Goal: Information Seeking & Learning: Understand process/instructions

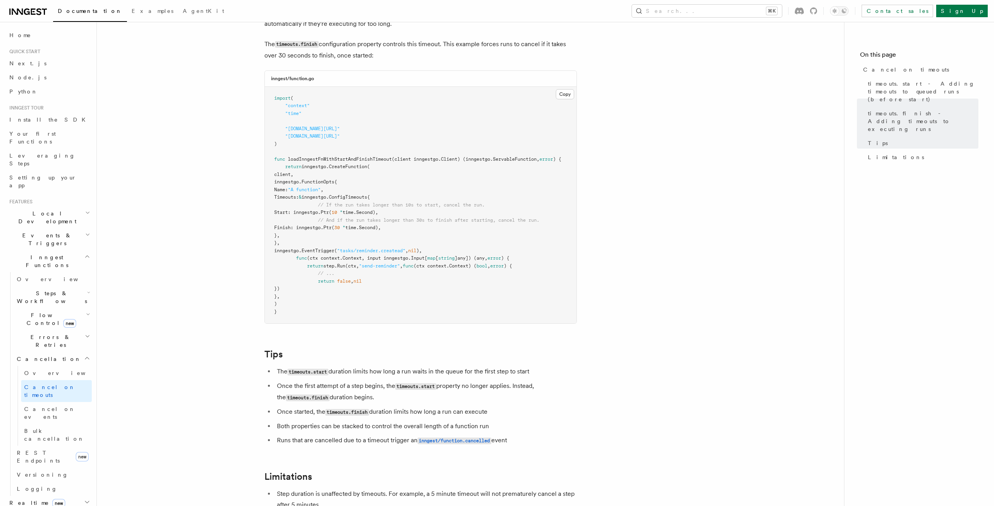
scroll to position [570, 0]
drag, startPoint x: 318, startPoint y: 210, endPoint x: 549, endPoint y: 210, distance: 230.9
click at [549, 210] on pre "import ( "context" "time" "github.com/inngest/inngestgo" "github.com/inngest/in…" at bounding box center [421, 206] width 312 height 237
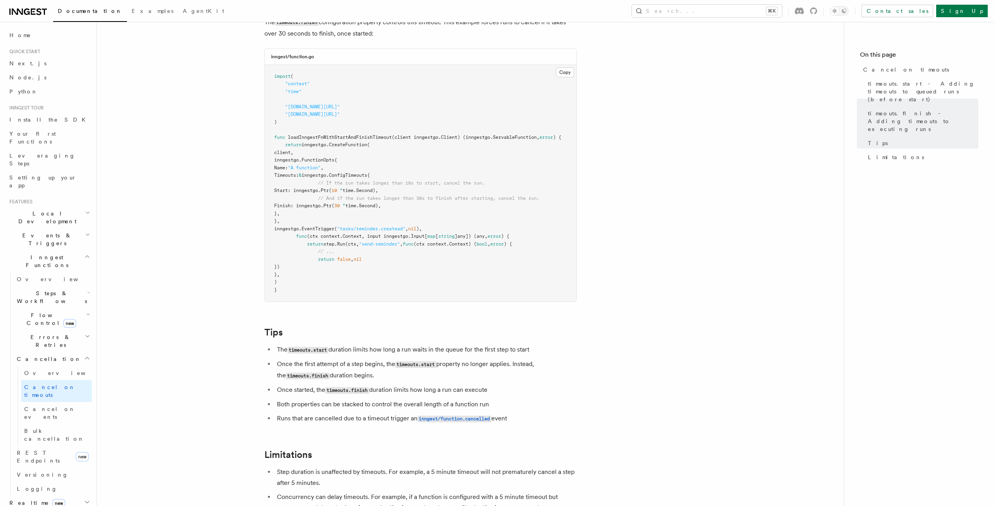
scroll to position [618, 0]
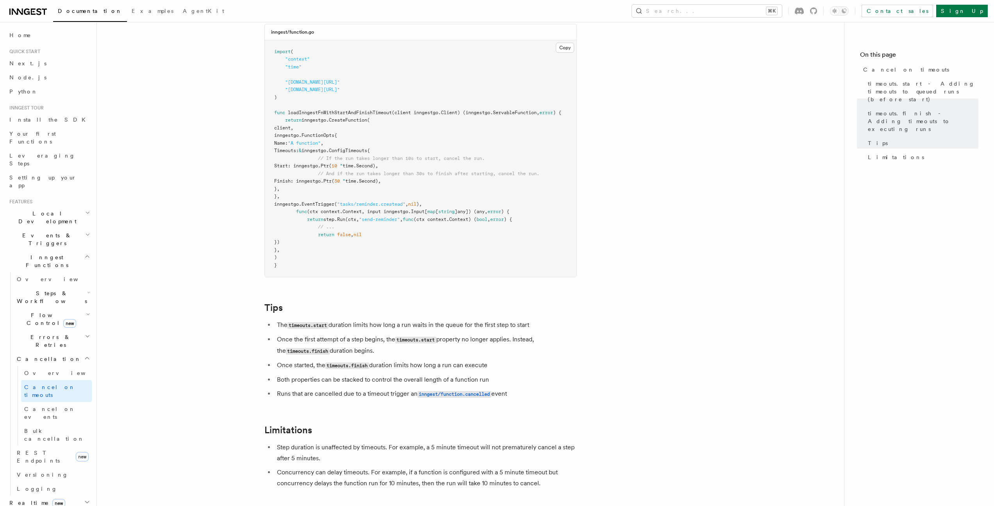
drag, startPoint x: 320, startPoint y: 321, endPoint x: 541, endPoint y: 319, distance: 220.8
click at [541, 319] on li "The timeouts.start duration limits how long a run waits in the queue for the fi…" at bounding box center [426, 324] width 302 height 11
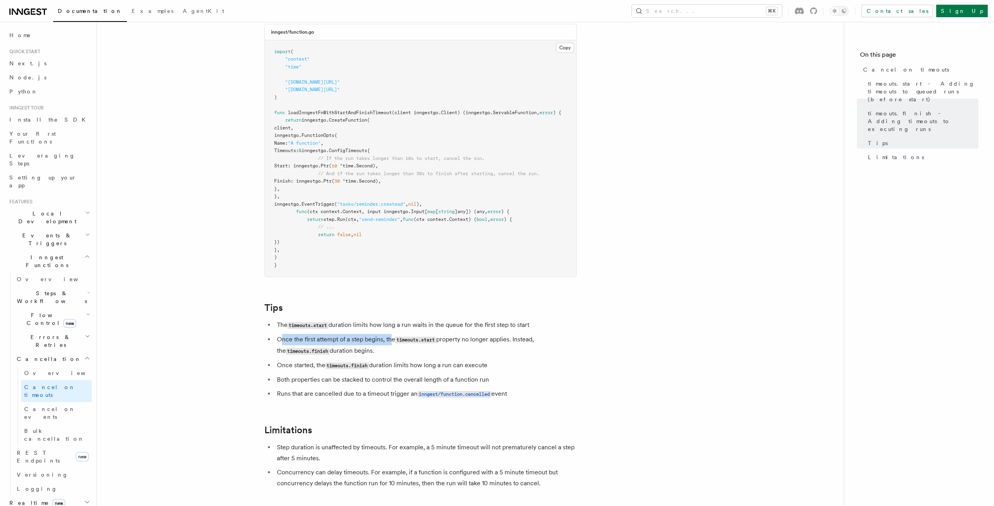
drag, startPoint x: 281, startPoint y: 334, endPoint x: 392, endPoint y: 338, distance: 111.4
click at [392, 338] on li "Once the first attempt of a step begins, the timeouts.start property no longer …" at bounding box center [426, 345] width 302 height 23
drag, startPoint x: 392, startPoint y: 336, endPoint x: 445, endPoint y: 349, distance: 55.4
click at [445, 349] on li "Once the first attempt of a step begins, the timeouts.start property no longer …" at bounding box center [426, 345] width 302 height 23
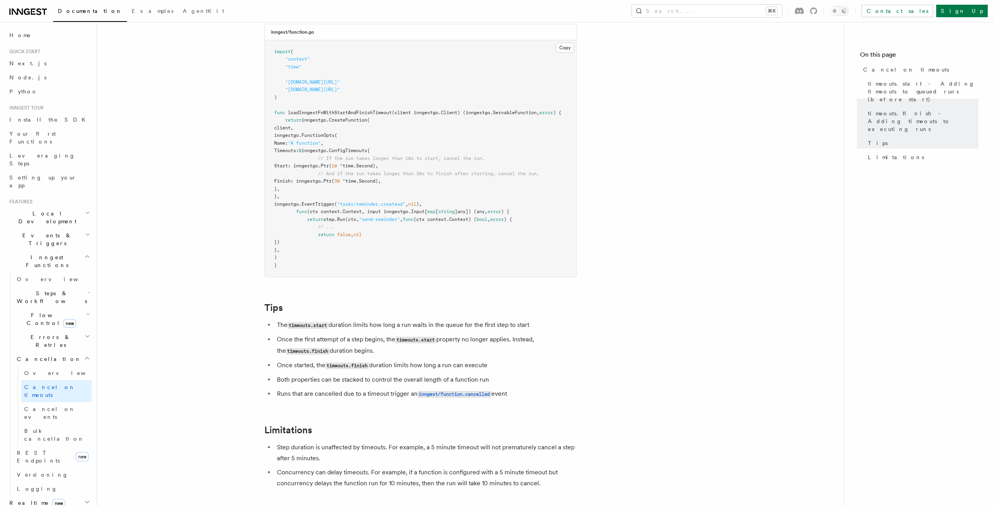
click at [445, 349] on li "Once the first attempt of a step begins, the timeouts.start property no longer …" at bounding box center [426, 345] width 302 height 23
drag, startPoint x: 281, startPoint y: 359, endPoint x: 373, endPoint y: 363, distance: 91.9
click at [373, 363] on li "Once started, the timeouts.finish duration limits how long a run can execute" at bounding box center [426, 364] width 302 height 11
drag, startPoint x: 373, startPoint y: 363, endPoint x: 504, endPoint y: 362, distance: 130.9
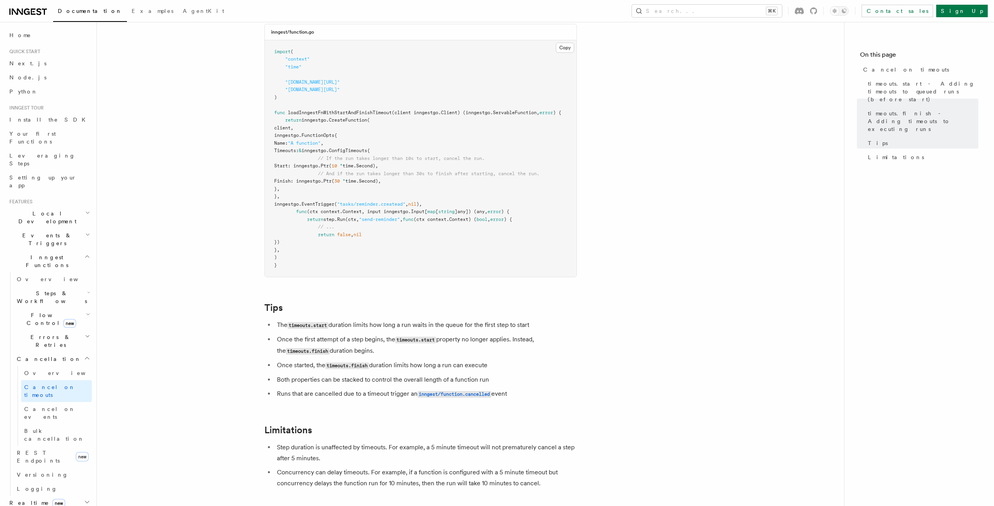
click at [504, 362] on li "Once started, the timeouts.finish duration limits how long a run can execute" at bounding box center [426, 364] width 302 height 11
drag, startPoint x: 274, startPoint y: 374, endPoint x: 503, endPoint y: 378, distance: 229.0
click at [503, 378] on ul "The timeouts.start duration limits how long a run waits in the queue for the fi…" at bounding box center [421, 359] width 313 height 80
click at [503, 378] on li "Both properties can be stacked to control the overall length of a function run" at bounding box center [426, 379] width 302 height 11
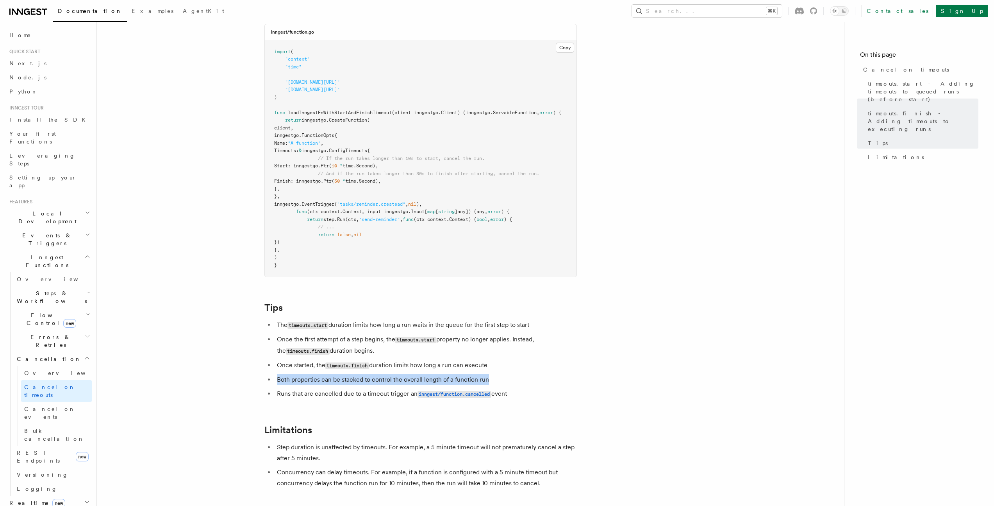
drag, startPoint x: 284, startPoint y: 389, endPoint x: 560, endPoint y: 393, distance: 275.5
click at [560, 393] on li "Runs that are cancelled due to a timeout trigger an inngest/function.cancelled …" at bounding box center [426, 393] width 302 height 11
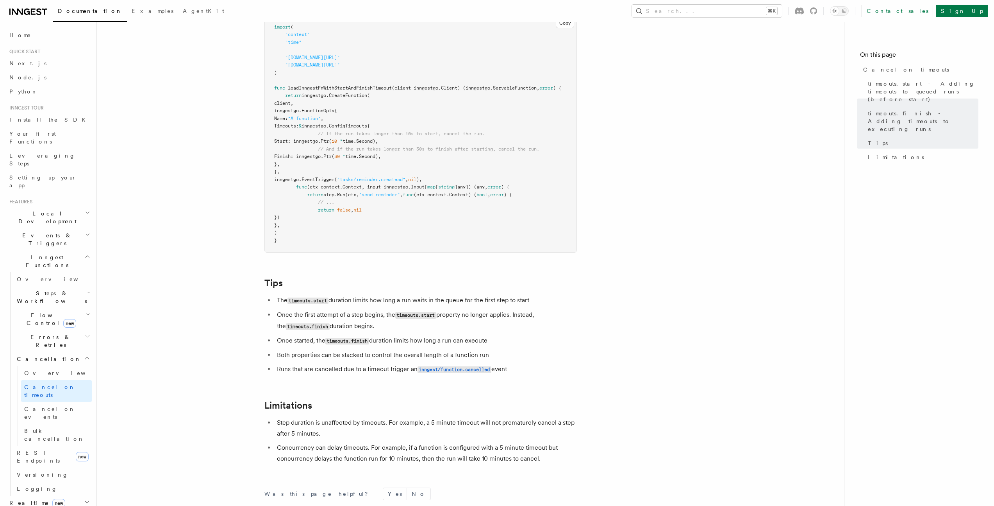
scroll to position [664, 0]
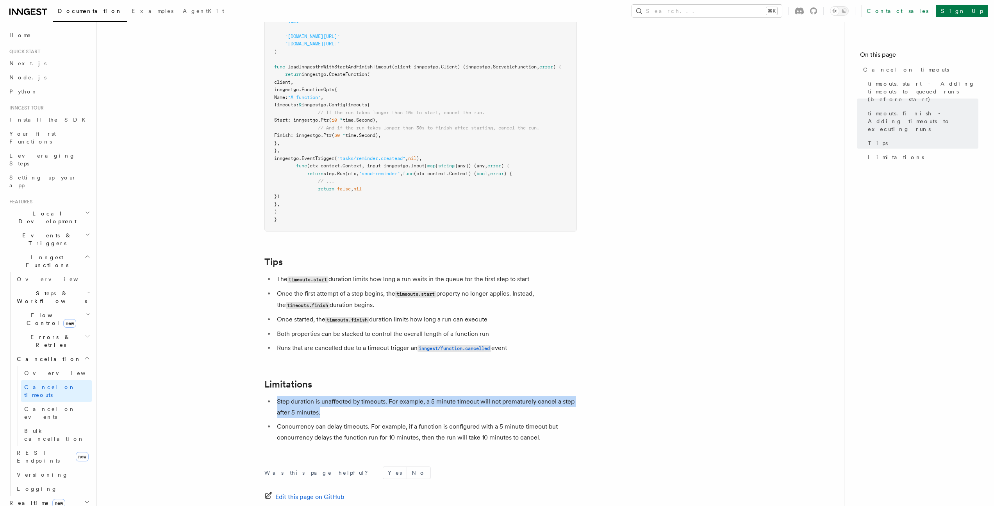
drag, startPoint x: 276, startPoint y: 397, endPoint x: 362, endPoint y: 405, distance: 86.7
click at [362, 405] on li "Step duration is unaffected by timeouts. For example, a 5 minute timeout will n…" at bounding box center [426, 407] width 302 height 22
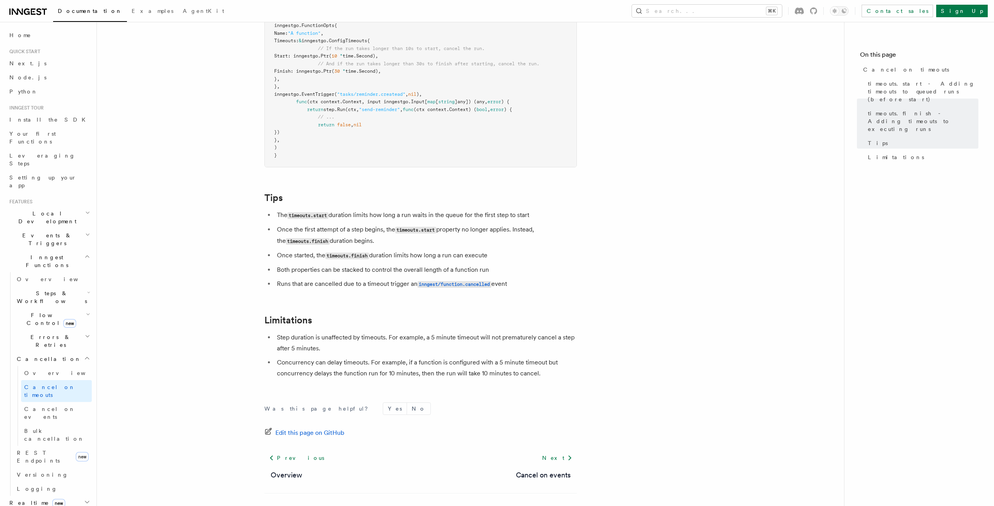
scroll to position [749, 0]
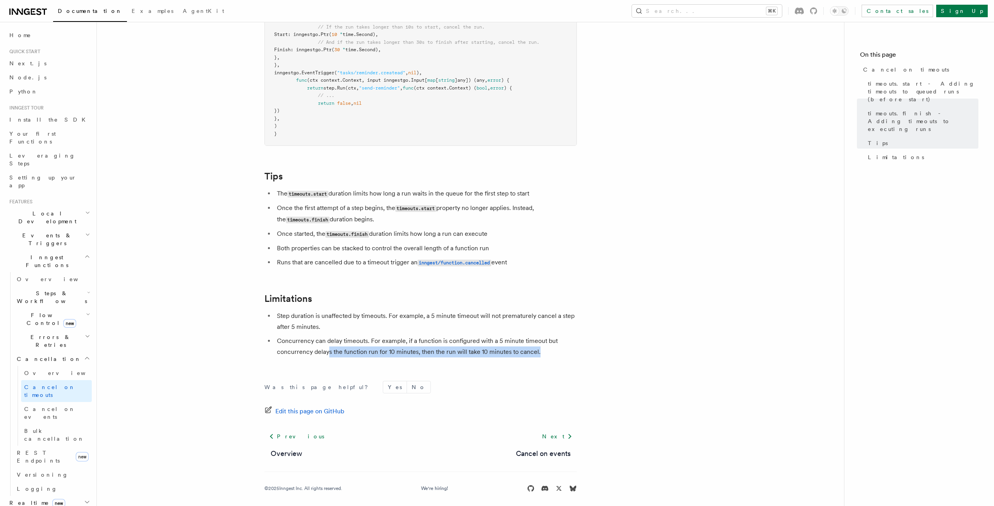
drag, startPoint x: 328, startPoint y: 348, endPoint x: 552, endPoint y: 351, distance: 223.9
click at [552, 351] on li "Concurrency can delay timeouts. For example, if a function is configured with a…" at bounding box center [426, 346] width 302 height 22
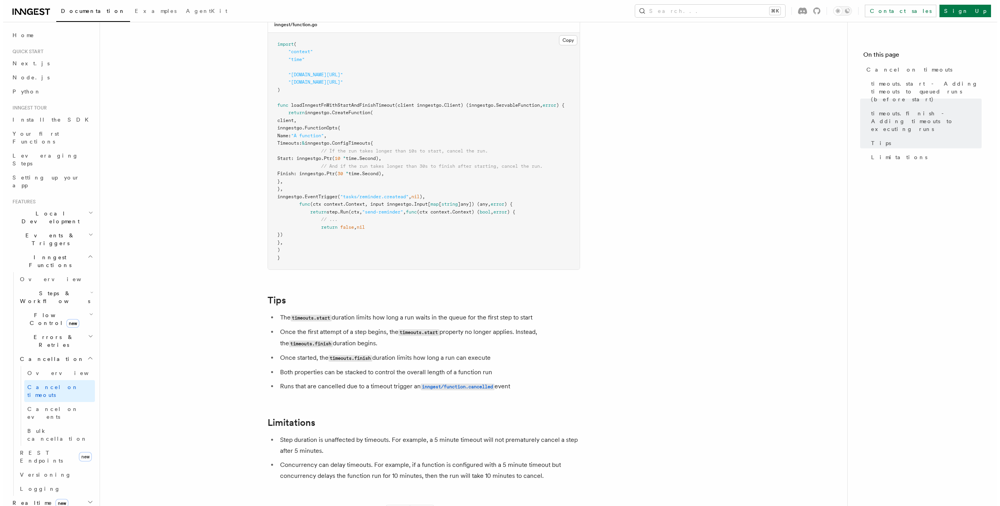
scroll to position [631, 0]
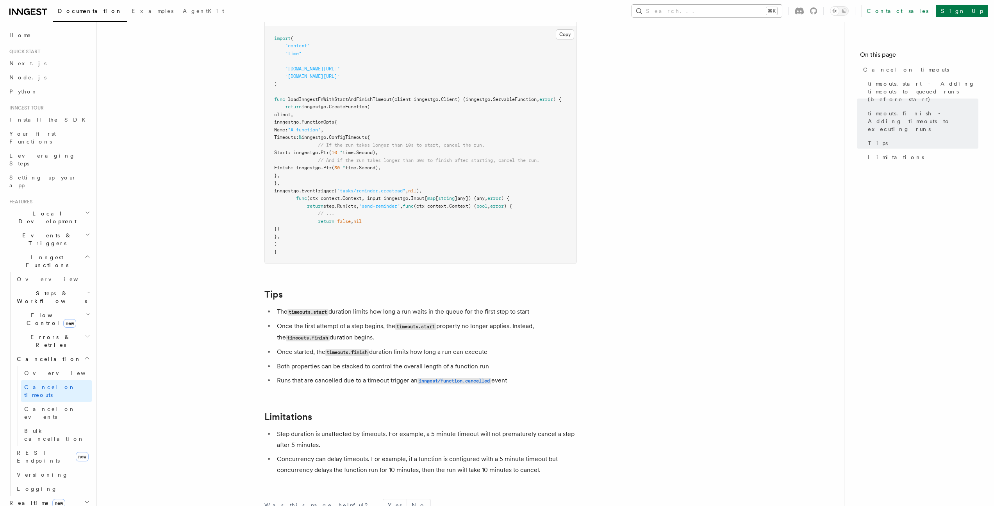
click at [726, 12] on button "Search... ⌘K" at bounding box center [707, 11] width 150 height 13
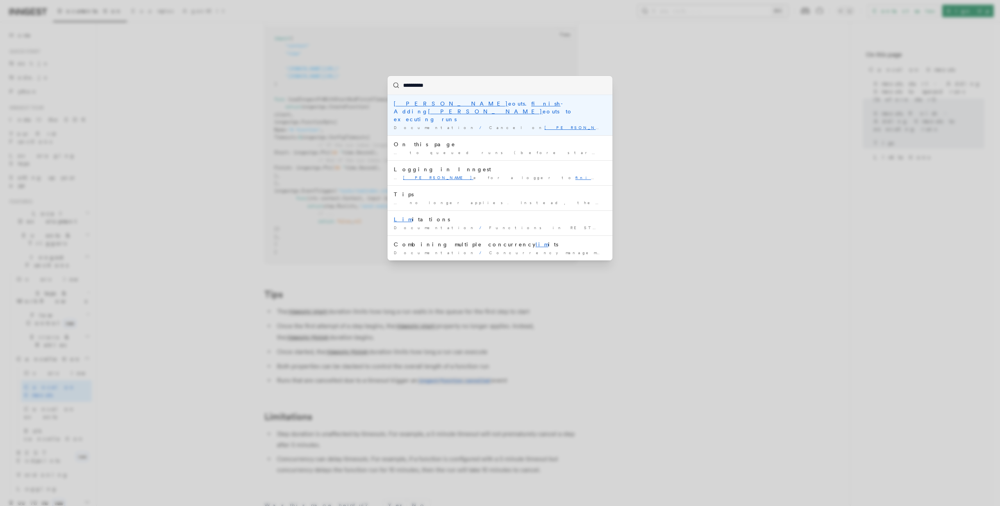
type input "**********"
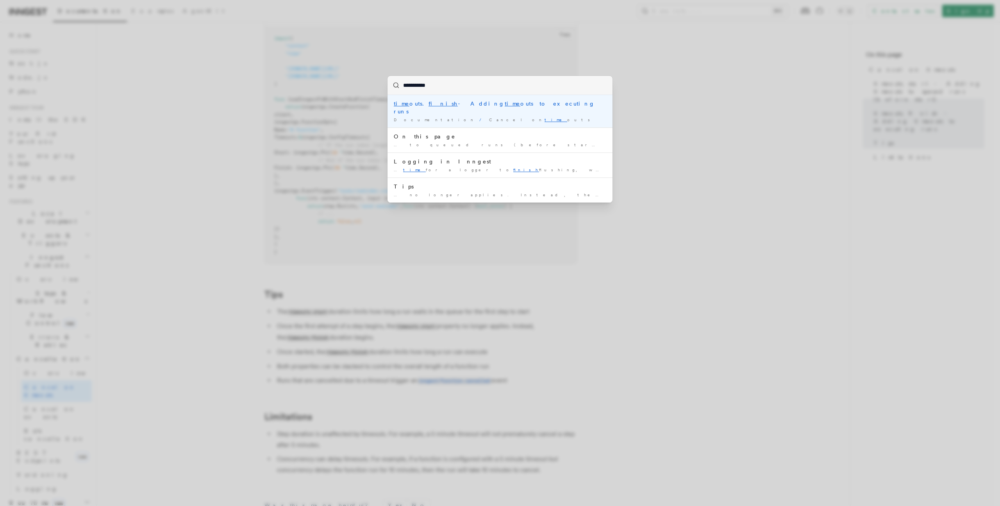
click at [493, 106] on div "time outs. finish - Adding time outs to executing runs" at bounding box center [500, 108] width 213 height 16
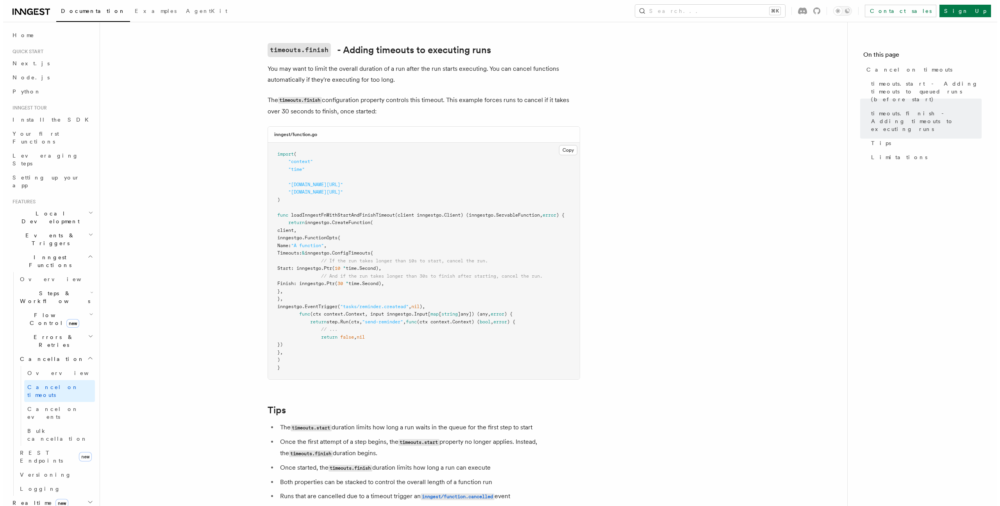
scroll to position [510, 0]
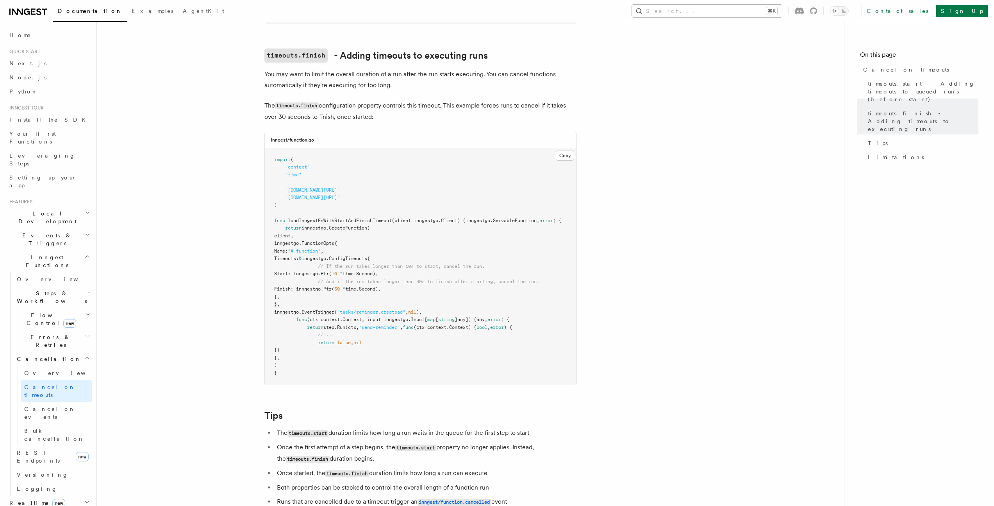
click at [729, 13] on button "Search... ⌘K" at bounding box center [707, 11] width 150 height 13
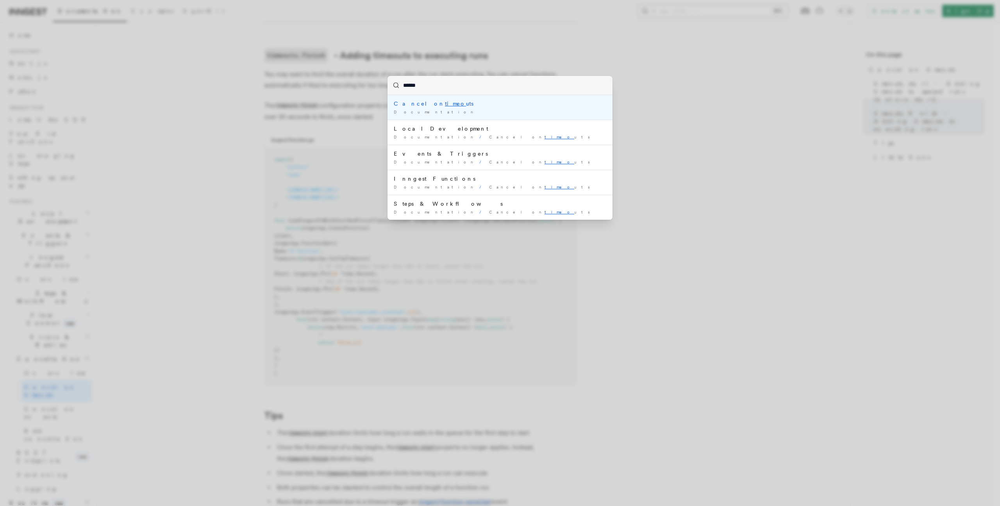
type input "*******"
click at [456, 103] on div "Cancel on timeout s" at bounding box center [500, 104] width 213 height 8
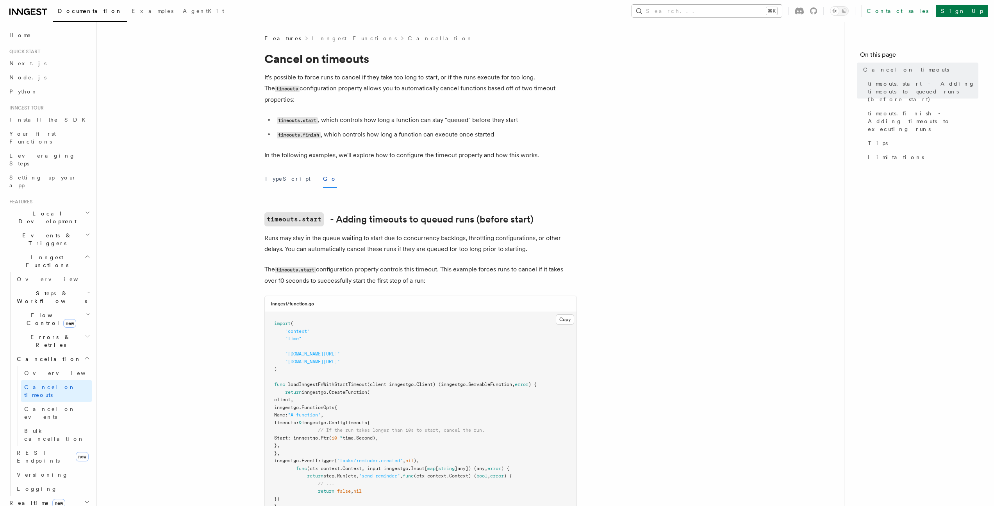
click at [746, 13] on button "Search... ⌘K" at bounding box center [707, 11] width 150 height 13
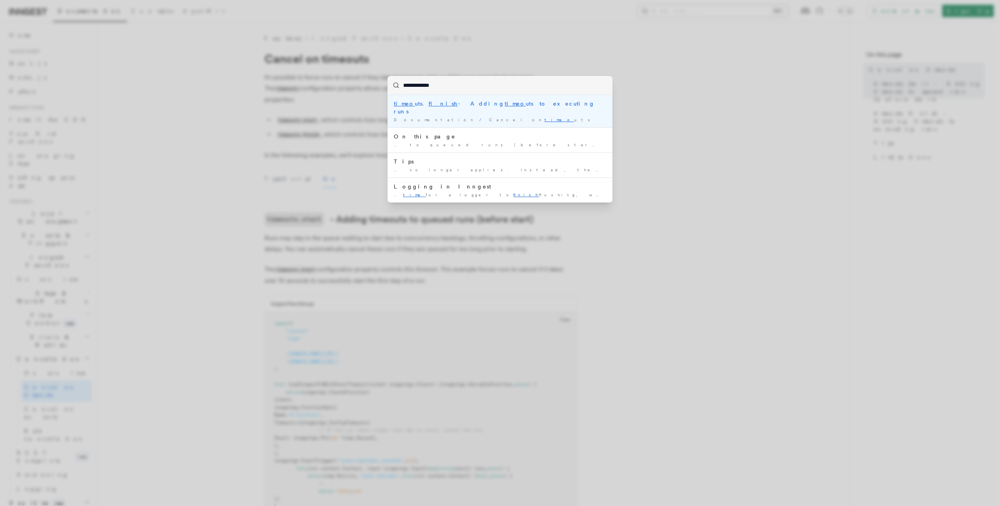
type input "**********"
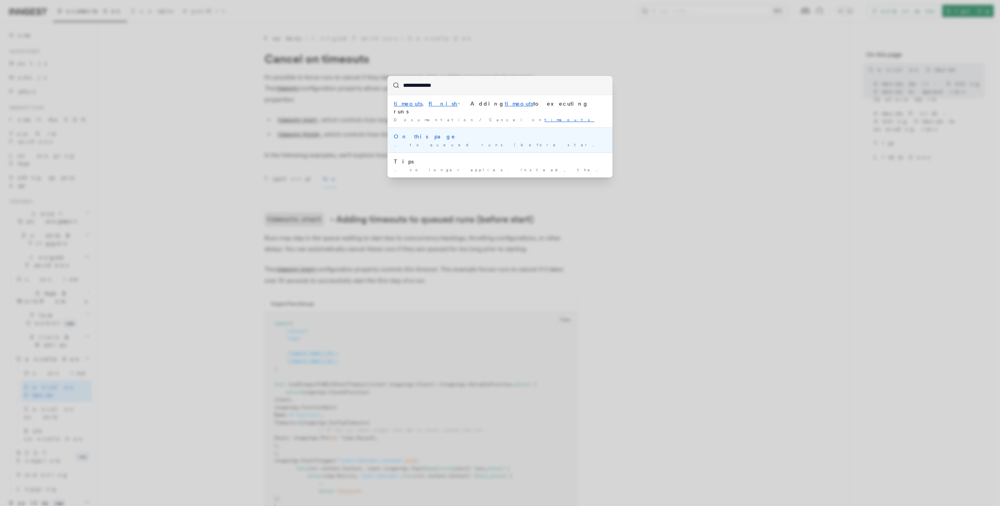
click at [474, 142] on div "… to queued runs (before start) timeouts . finish - Adding timeouts to …" at bounding box center [500, 145] width 213 height 6
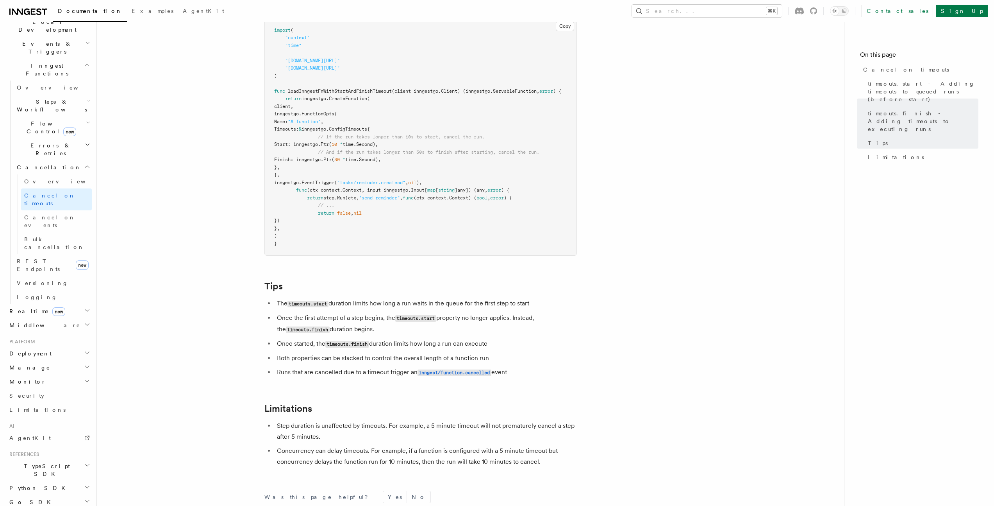
scroll to position [677, 0]
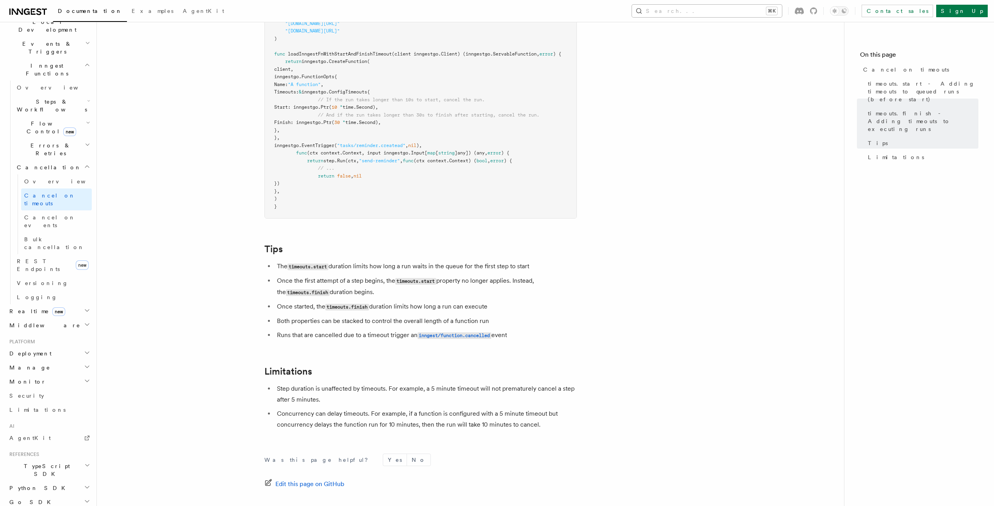
click at [712, 13] on button "Search... ⌘K" at bounding box center [707, 11] width 150 height 13
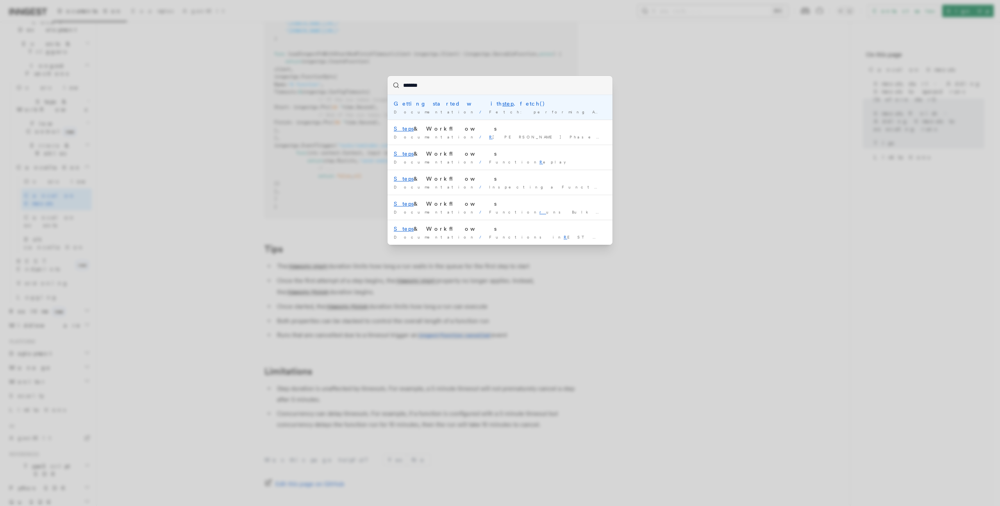
type input "********"
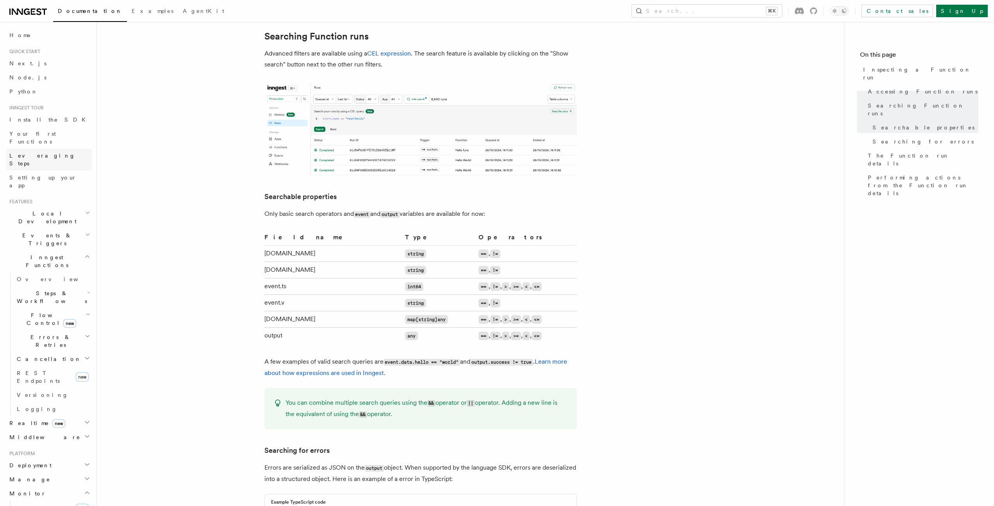
click at [45, 152] on span "Leveraging Steps" at bounding box center [42, 159] width 66 height 14
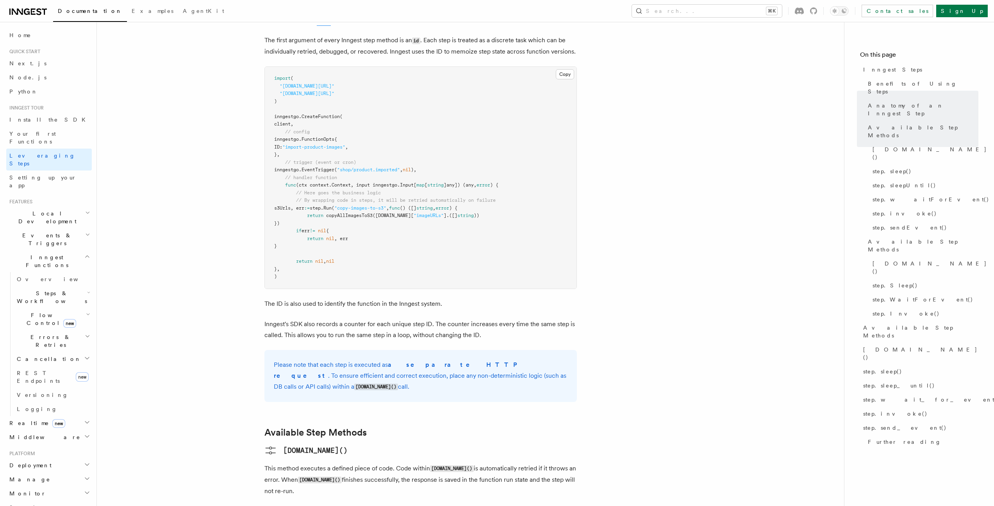
scroll to position [225, 0]
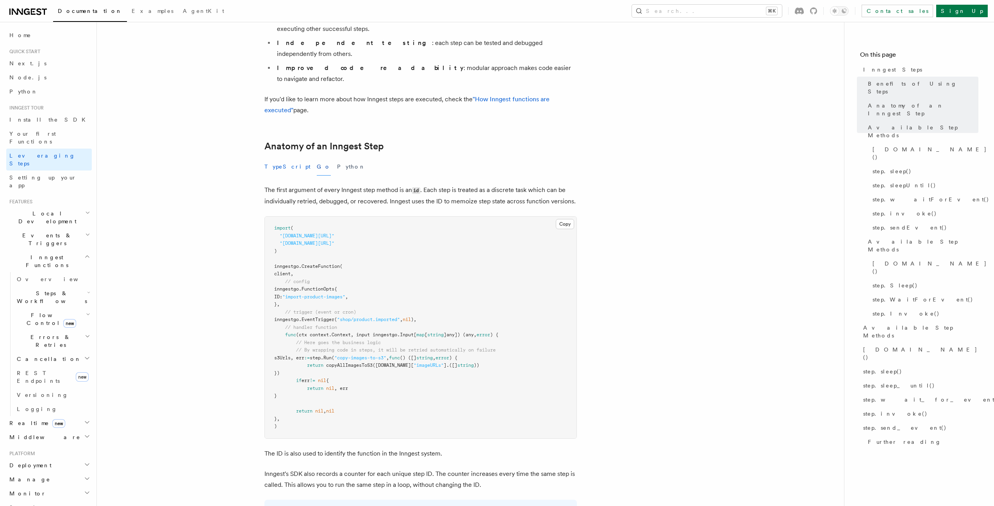
click at [269, 158] on button "TypeScript" at bounding box center [288, 167] width 46 height 18
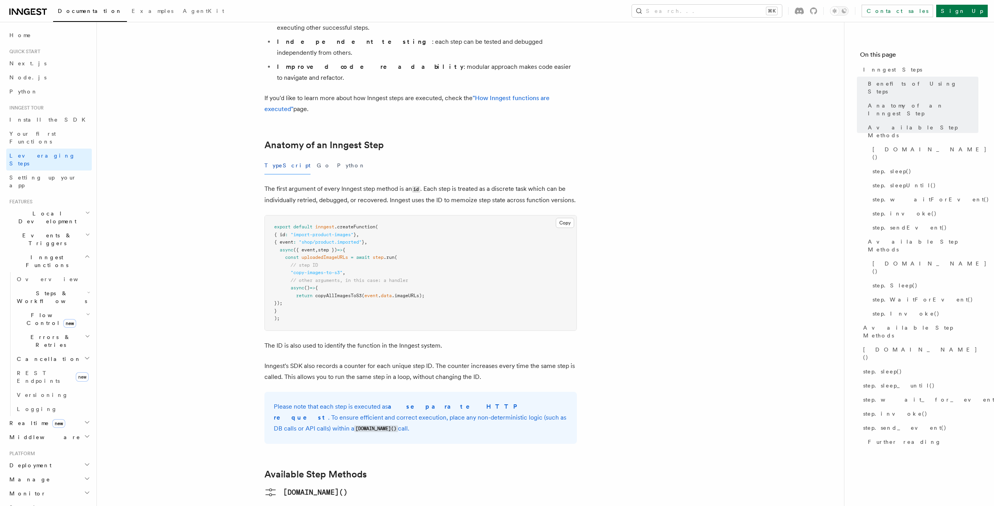
scroll to position [227, 0]
click at [417, 215] on pre "export default inngest .createFunction ( { id : "import-product-images" } , { e…" at bounding box center [421, 272] width 312 height 115
drag, startPoint x: 284, startPoint y: 214, endPoint x: 342, endPoint y: 257, distance: 72.3
click at [342, 257] on pre "export default inngest .createFunction ( { id : "import-product-images" } , { e…" at bounding box center [421, 272] width 312 height 115
copy code "const uploadedImageURLs = await step .run ( // step ID "copy-images-to-s3" , //…"
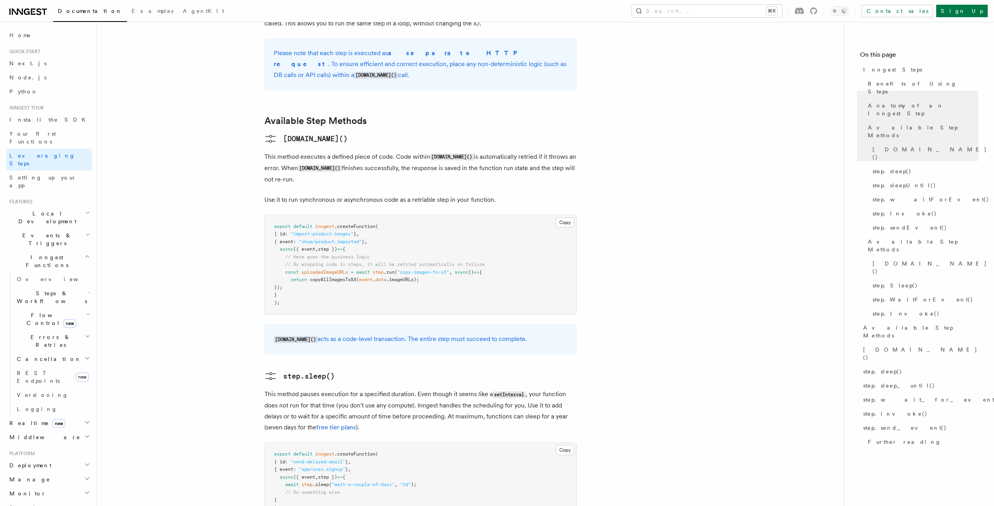
scroll to position [578, 0]
click at [304, 216] on pre "export default inngest .createFunction ( { id : "import-product-images" } , { e…" at bounding box center [421, 266] width 312 height 100
click at [381, 216] on pre "export default inngest .createFunction ( { id : "import-product-images" } , { e…" at bounding box center [421, 266] width 312 height 100
drag, startPoint x: 282, startPoint y: 219, endPoint x: 315, endPoint y: 233, distance: 35.7
click at [315, 233] on pre "export default inngest .createFunction ( { id : "import-product-images" } , { e…" at bounding box center [421, 266] width 312 height 100
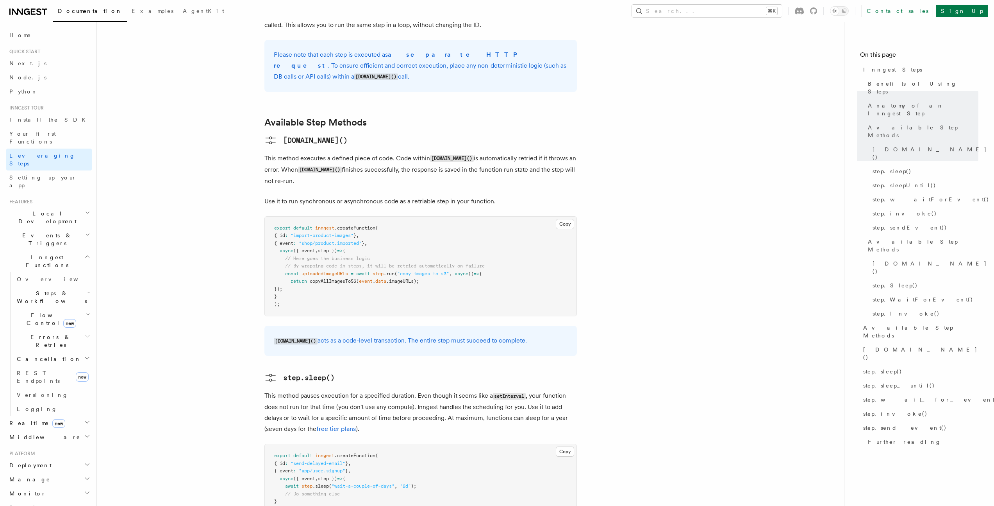
copy code "const uploadedImageURLs = await step .run ( "copy-images-to-s3" , async () => {…"
